Goal: Book appointment/travel/reservation

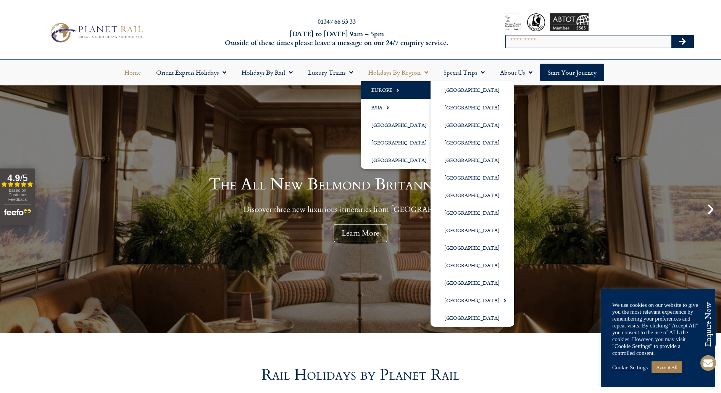
click at [378, 87] on link "Europe" at bounding box center [401, 90] width 80 height 18
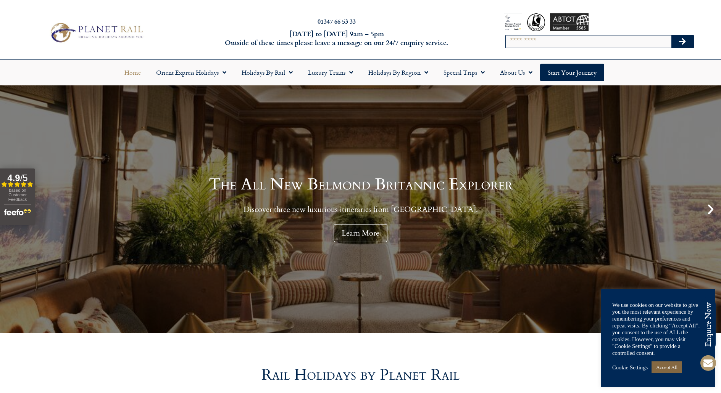
click at [668, 367] on link "Accept All" at bounding box center [666, 368] width 31 height 12
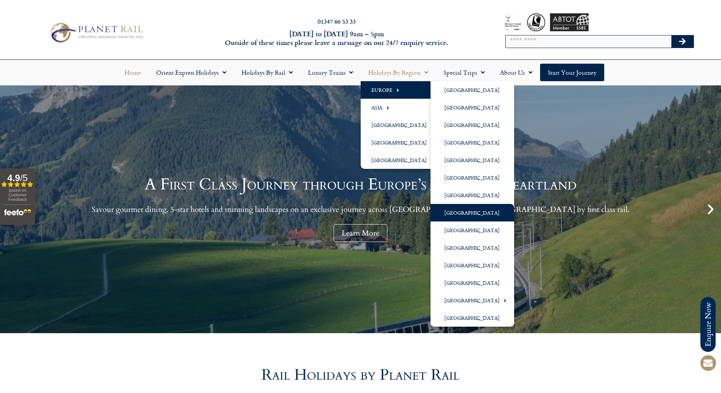
click at [454, 212] on link "[GEOGRAPHIC_DATA]" at bounding box center [472, 213] width 84 height 18
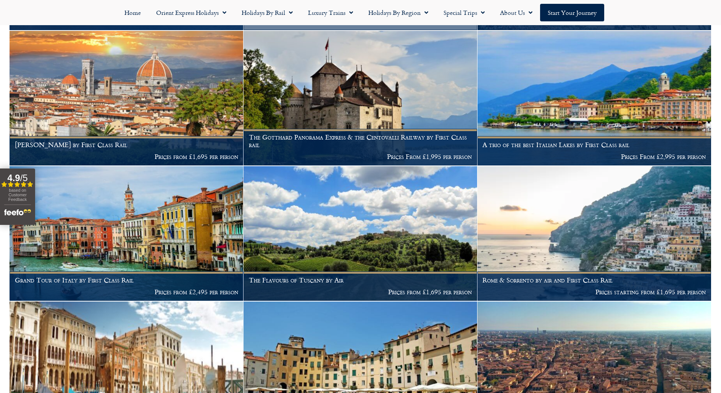
scroll to position [662, 0]
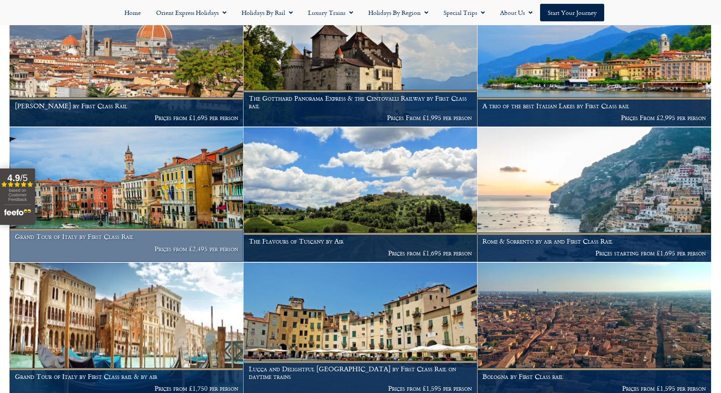
click at [103, 203] on img at bounding box center [126, 194] width 233 height 135
click at [125, 188] on img at bounding box center [126, 194] width 233 height 135
click at [100, 233] on h1 "Grand Tour of Italy by First Class Rail" at bounding box center [126, 237] width 223 height 8
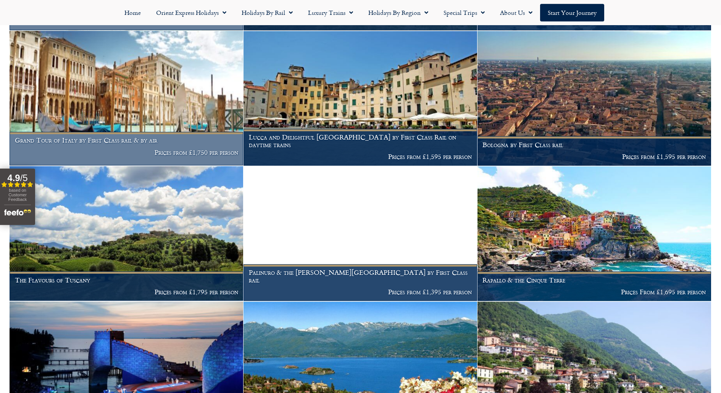
scroll to position [895, 0]
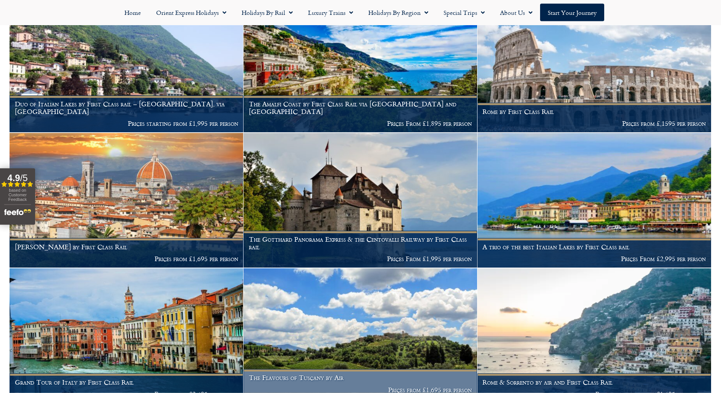
scroll to position [506, 0]
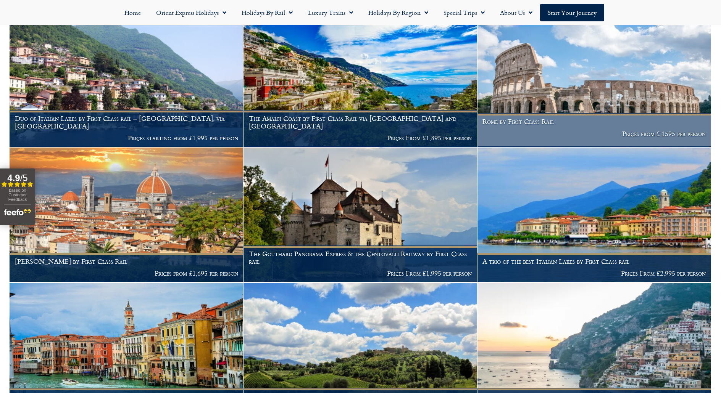
click at [567, 93] on img at bounding box center [593, 79] width 233 height 135
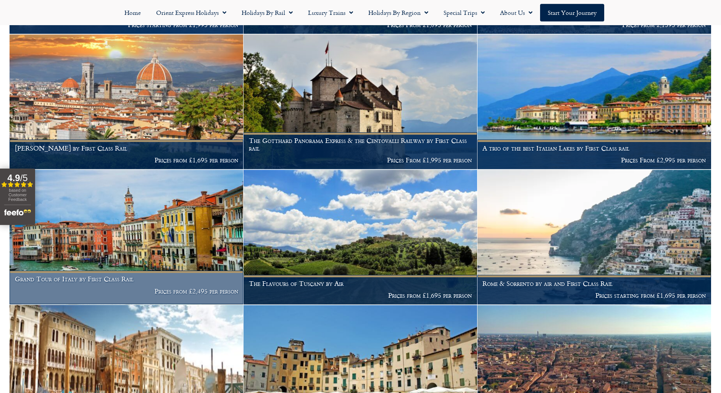
scroll to position [623, 0]
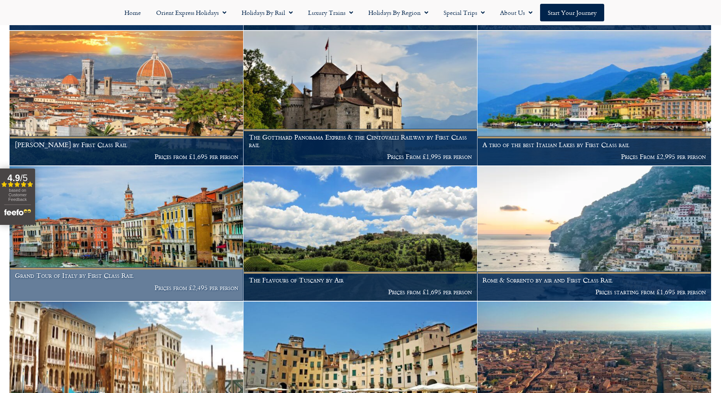
click at [128, 187] on img at bounding box center [126, 233] width 233 height 135
click at [129, 187] on img at bounding box center [126, 233] width 233 height 135
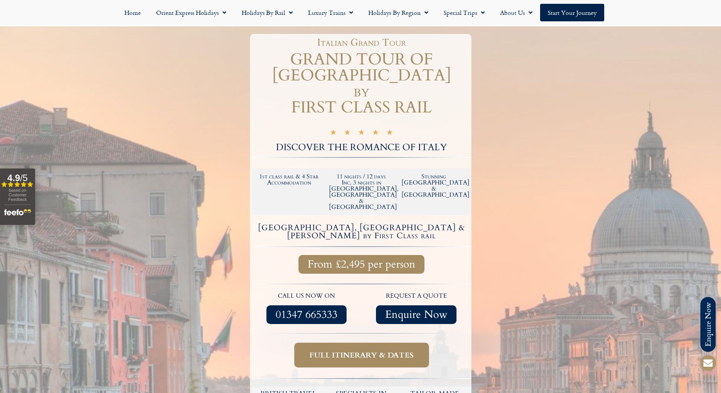
scroll to position [117, 0]
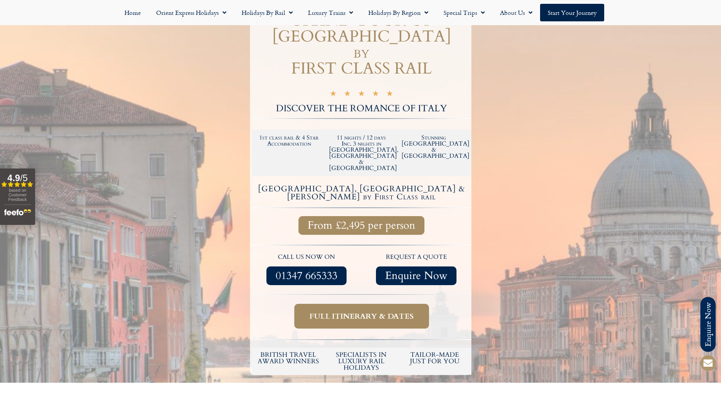
click at [388, 312] on span "Full itinerary & dates" at bounding box center [361, 317] width 104 height 10
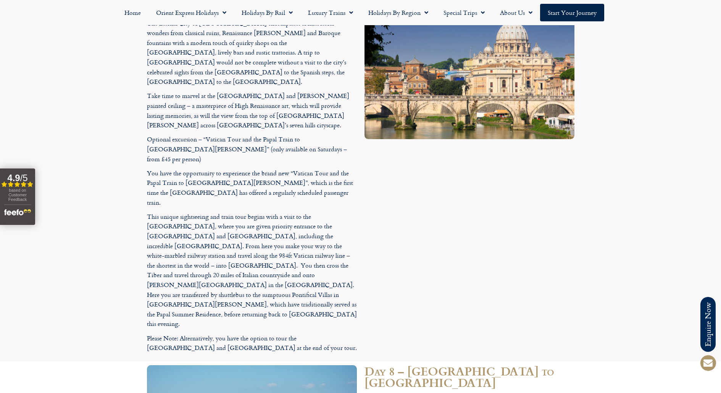
scroll to position [1690, 0]
